Goal: Navigation & Orientation: Find specific page/section

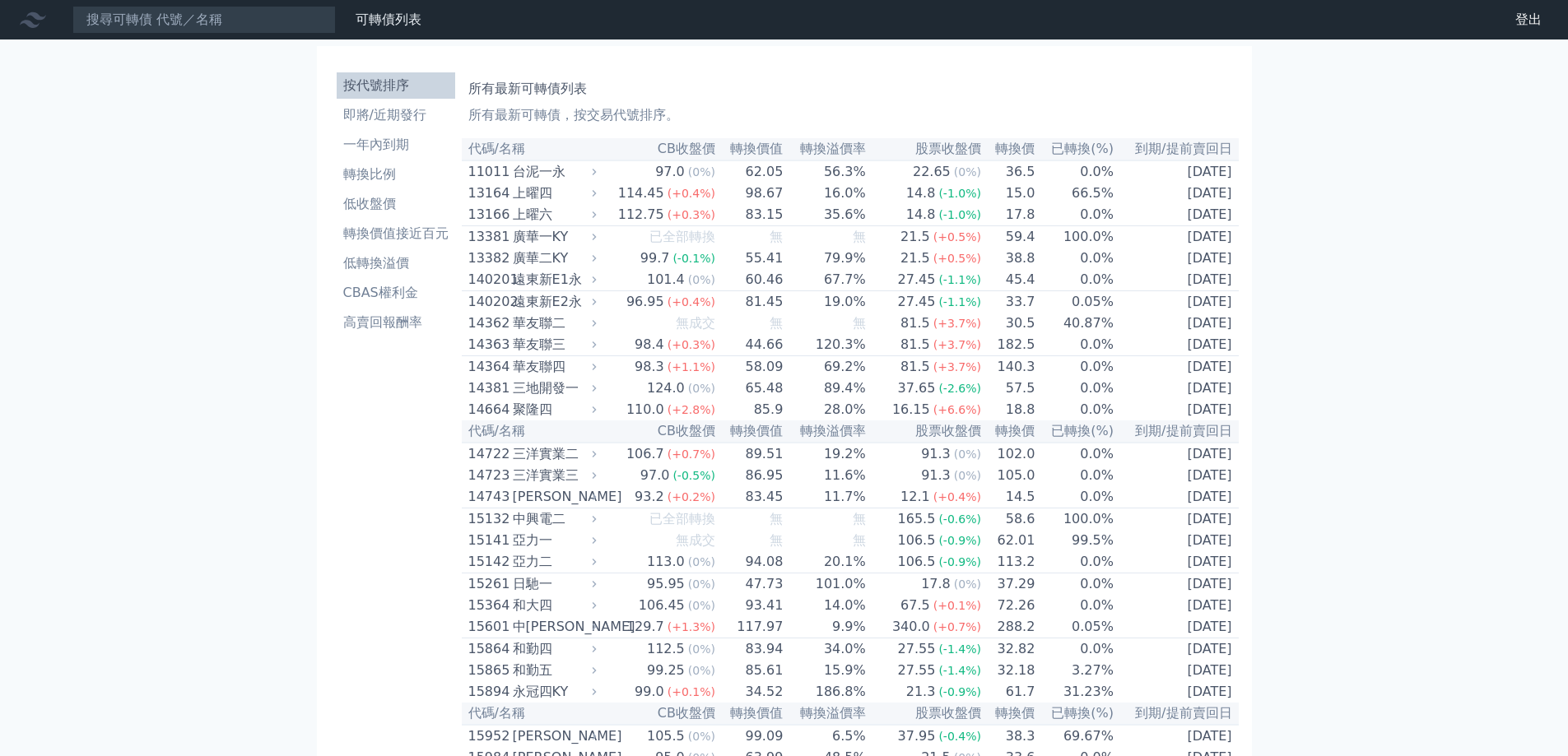
scroll to position [2576, 0]
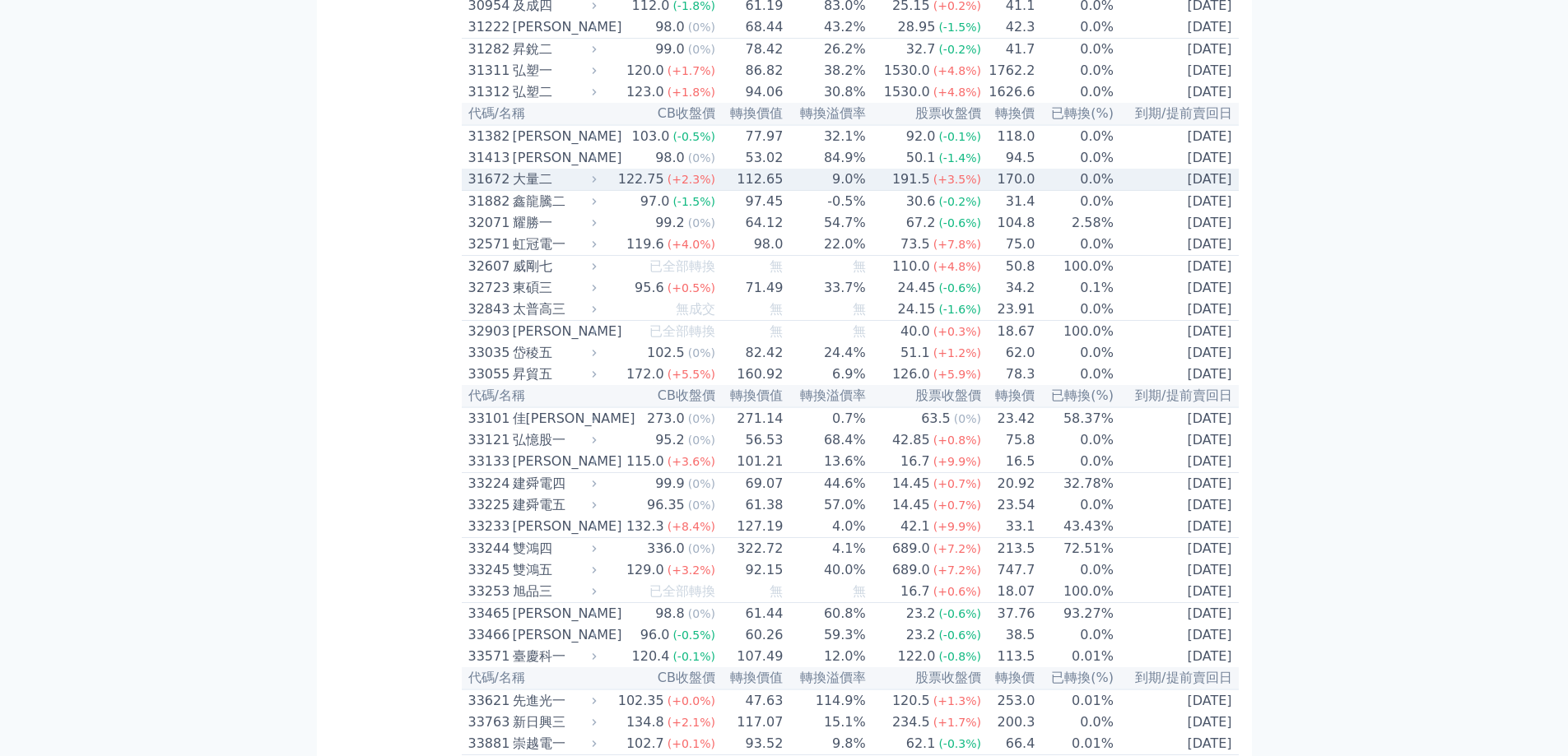
click at [1096, 191] on td "0.0%" at bounding box center [1074, 180] width 79 height 23
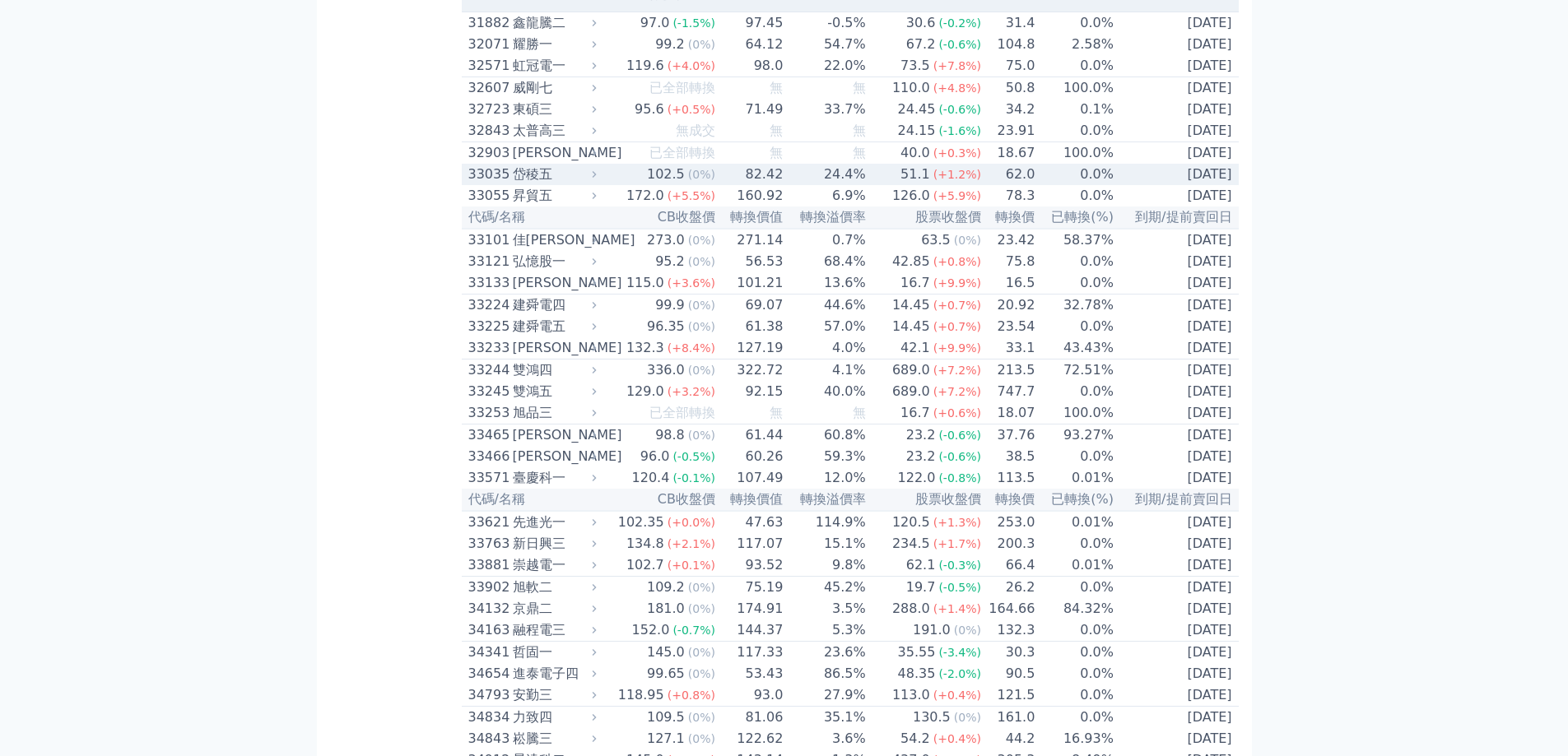
scroll to position [2933, 0]
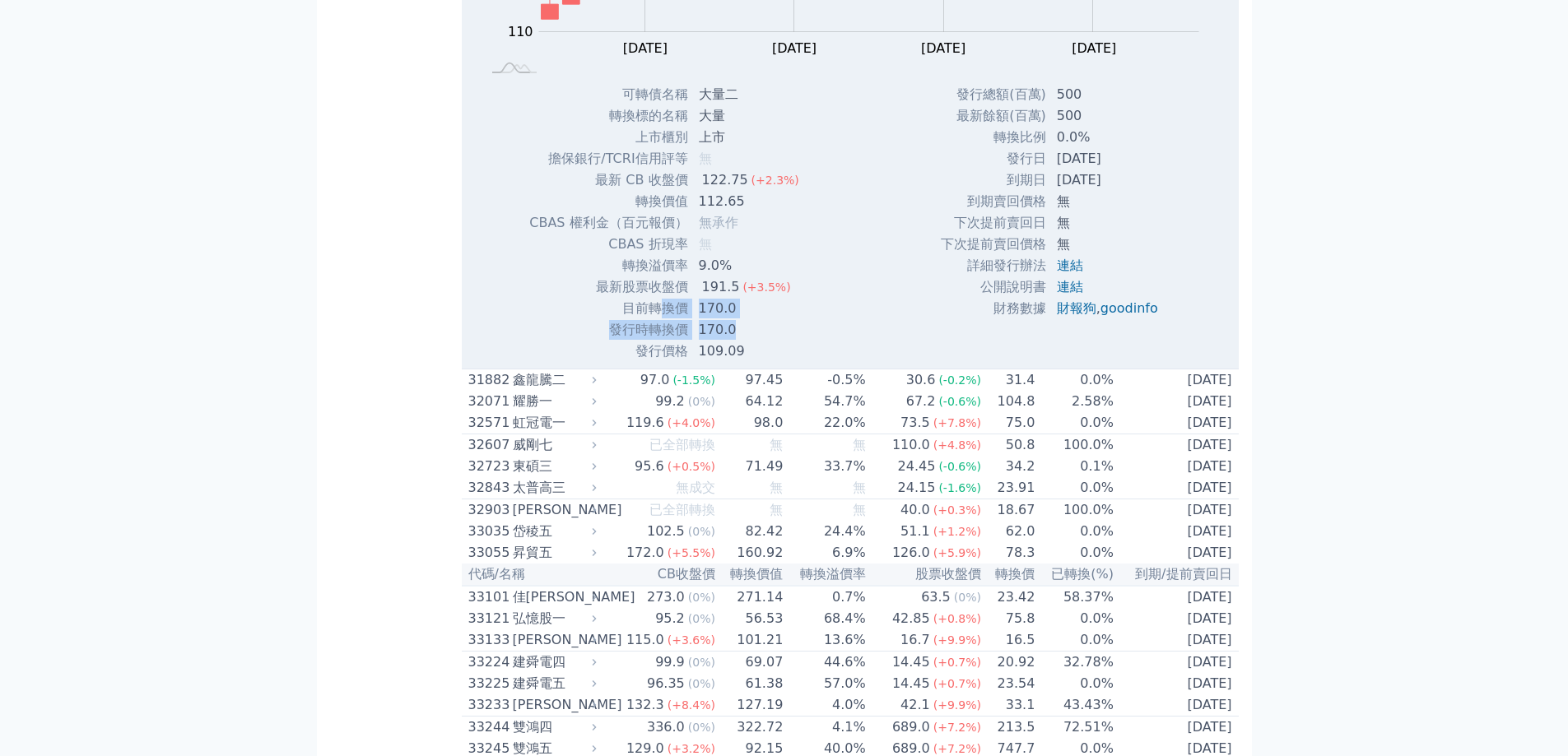
drag, startPoint x: 737, startPoint y: 517, endPoint x: 658, endPoint y: 515, distance: 79.0
click at [658, 362] on tbody "可轉債名稱 大量二 轉換標的名稱 大量 上市櫃別 上市 擔保銀行/TCRI信用評等 無 最新 CB 收盤價 122.75 (+2.3%) 無" at bounding box center [670, 223] width 284 height 278
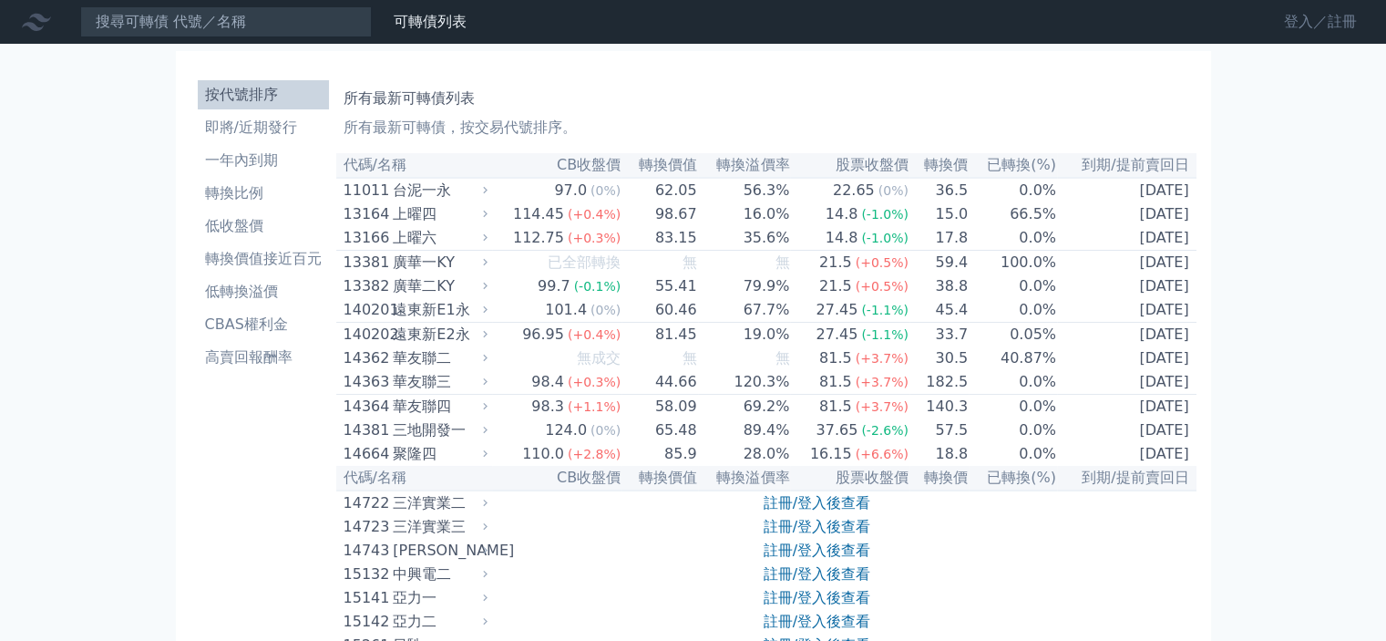
click at [1332, 22] on link "登入／註冊" at bounding box center [1320, 21] width 102 height 29
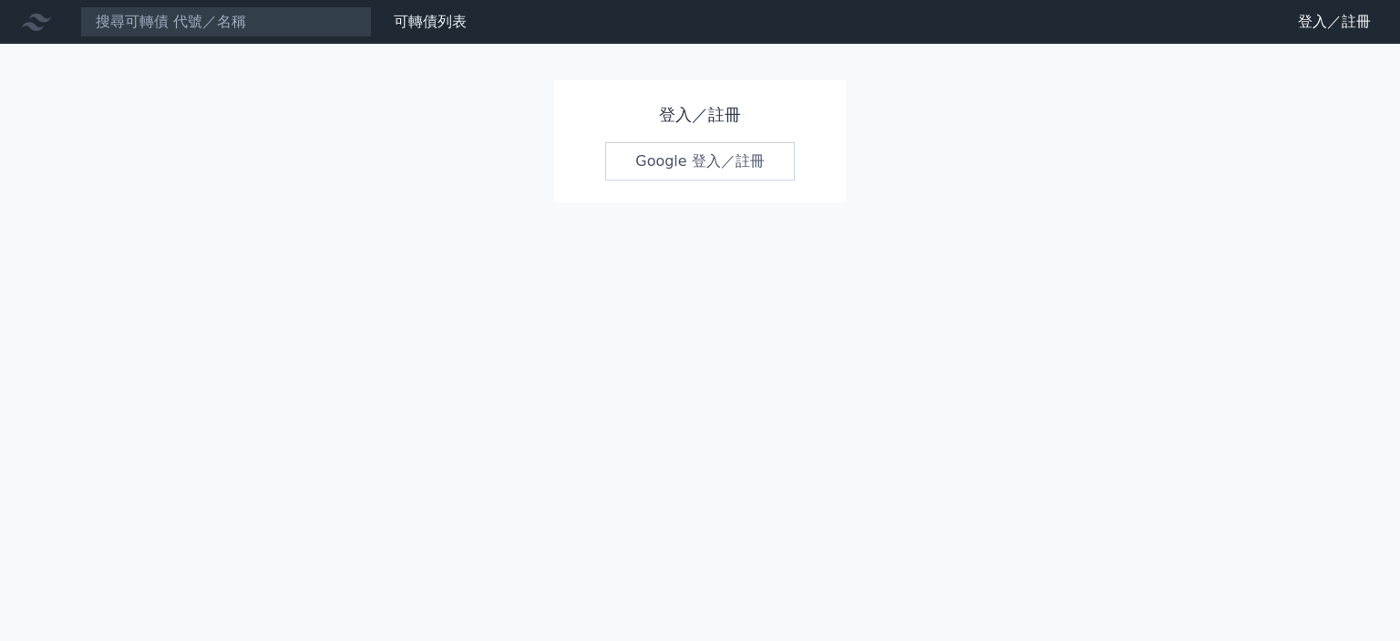
click at [735, 156] on link "Google 登入／註冊" at bounding box center [700, 161] width 190 height 38
